Goal: Navigation & Orientation: Go to known website

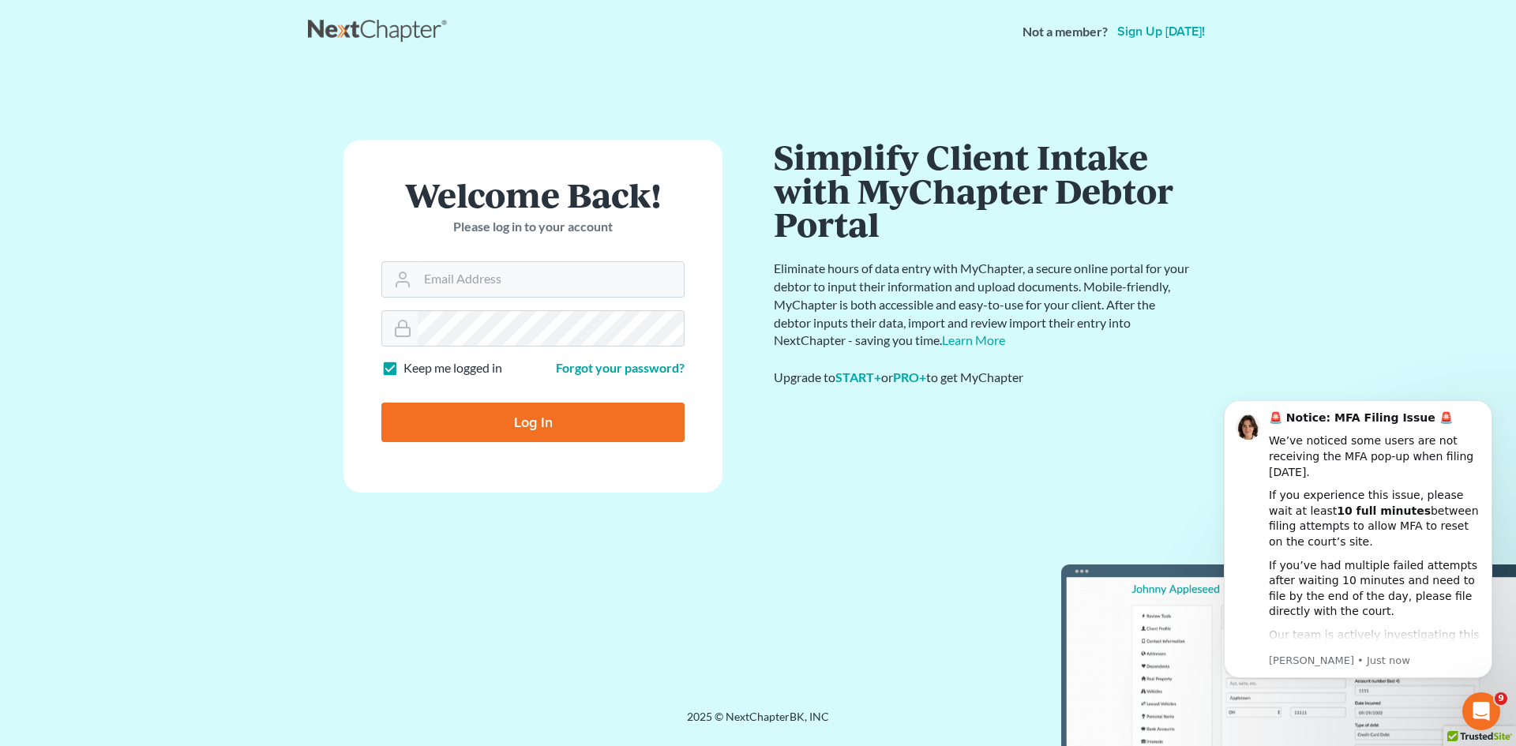
click at [643, 421] on input "Log In" at bounding box center [532, 422] width 303 height 39
type input "Thinking..."
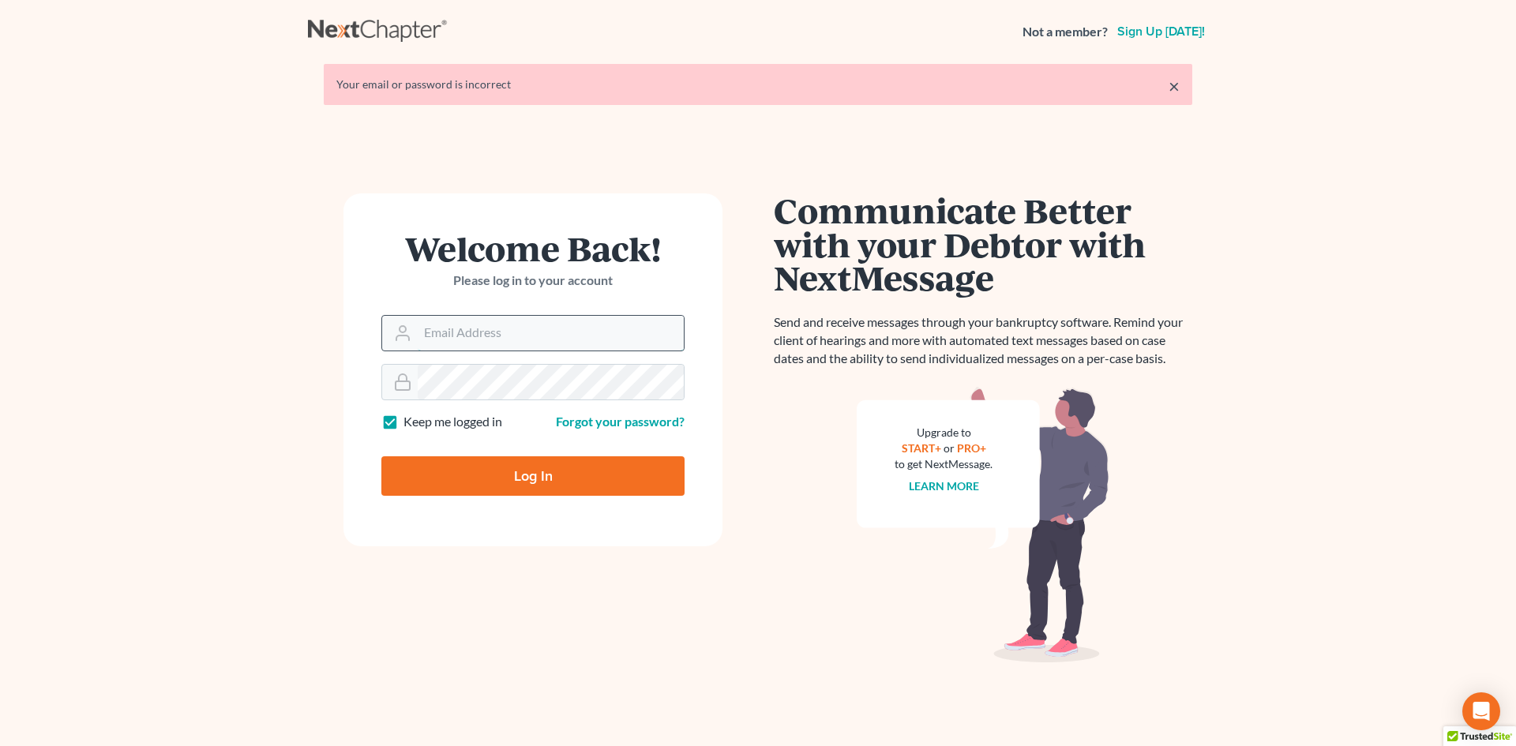
click at [607, 333] on input "Email Address" at bounding box center [551, 333] width 266 height 35
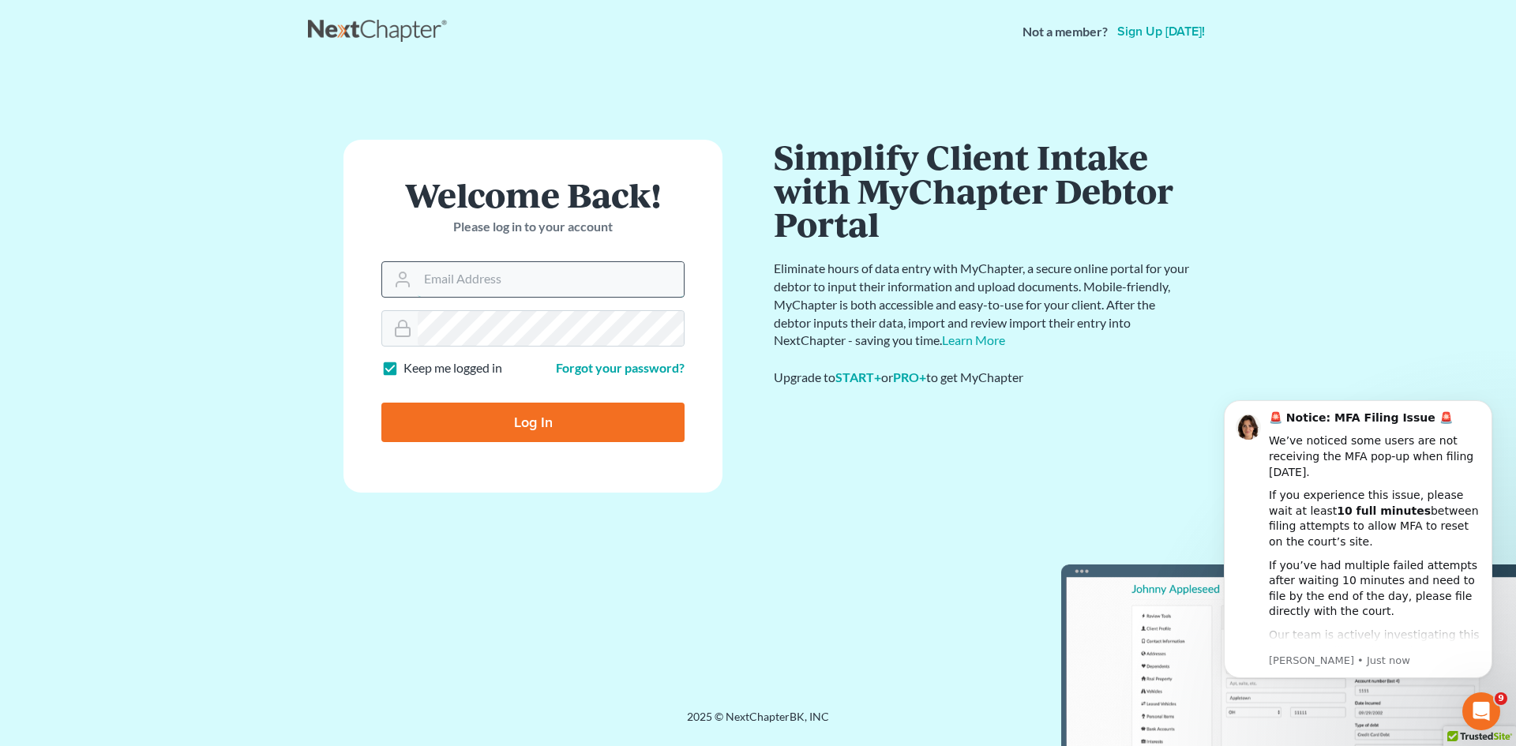
type input "[EMAIL_ADDRESS][DOMAIN_NAME]"
click at [633, 419] on input "Log In" at bounding box center [532, 422] width 303 height 39
type input "Thinking..."
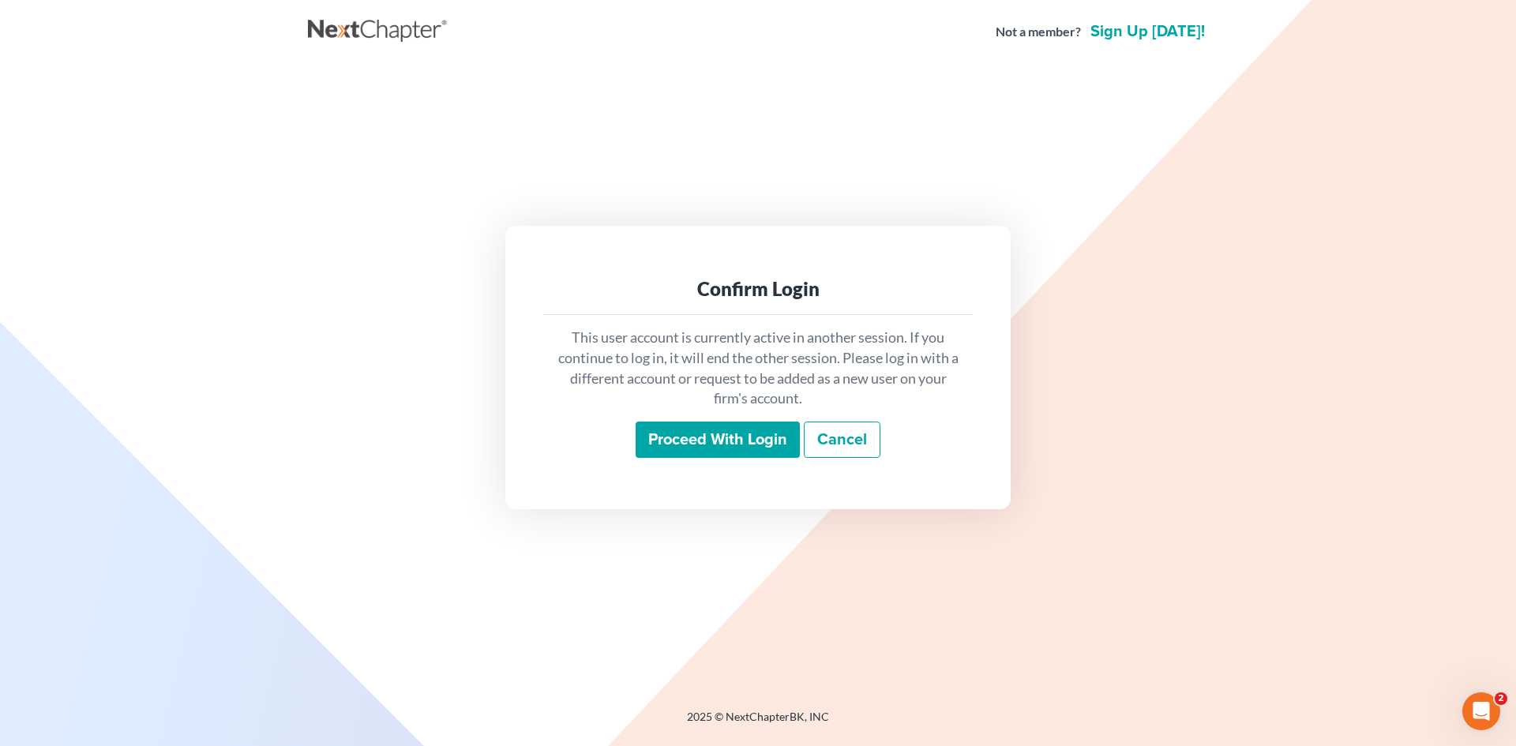
click at [677, 451] on input "Proceed with login" at bounding box center [717, 440] width 164 height 36
